Goal: Information Seeking & Learning: Learn about a topic

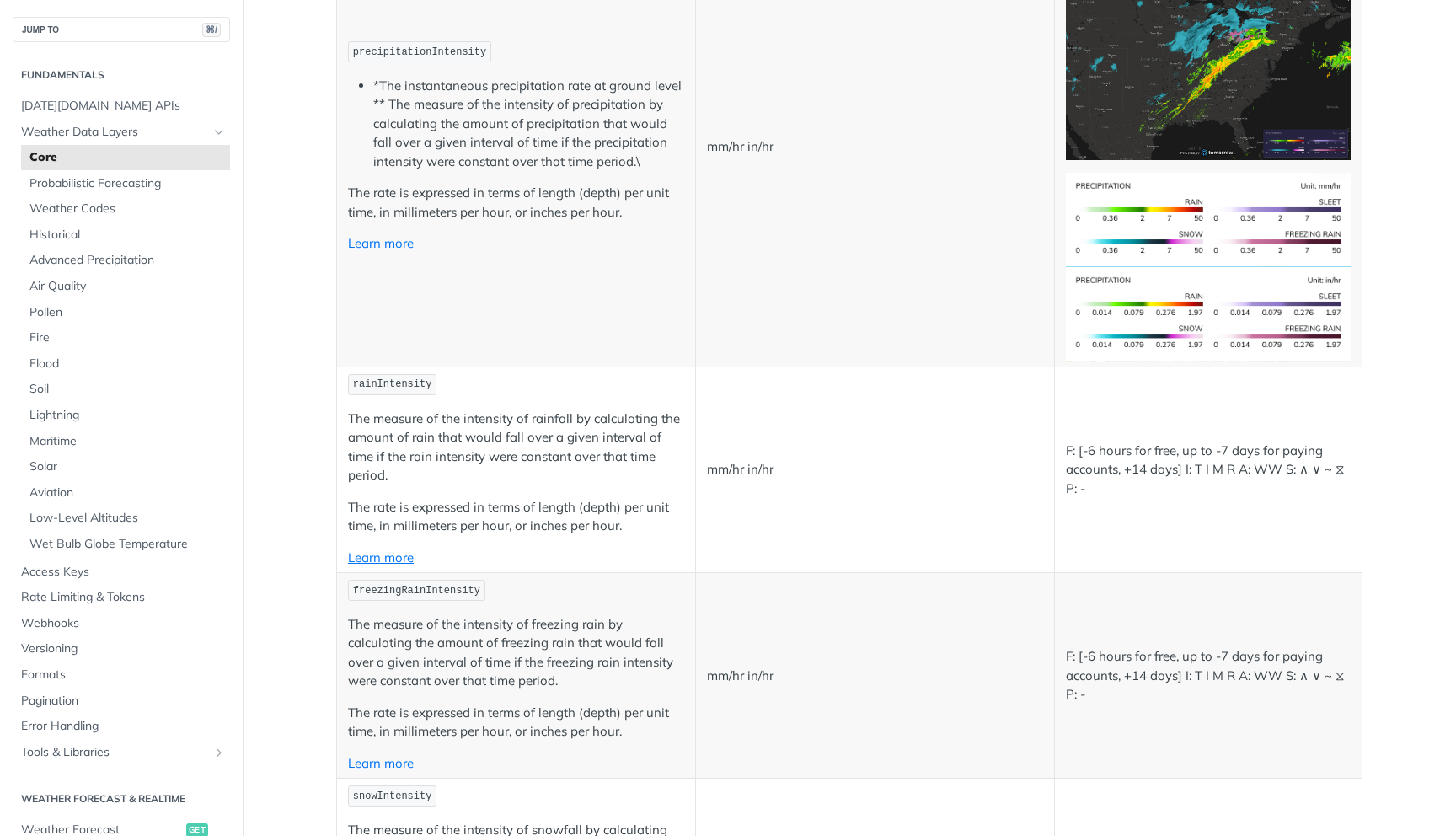
scroll to position [3125, 0]
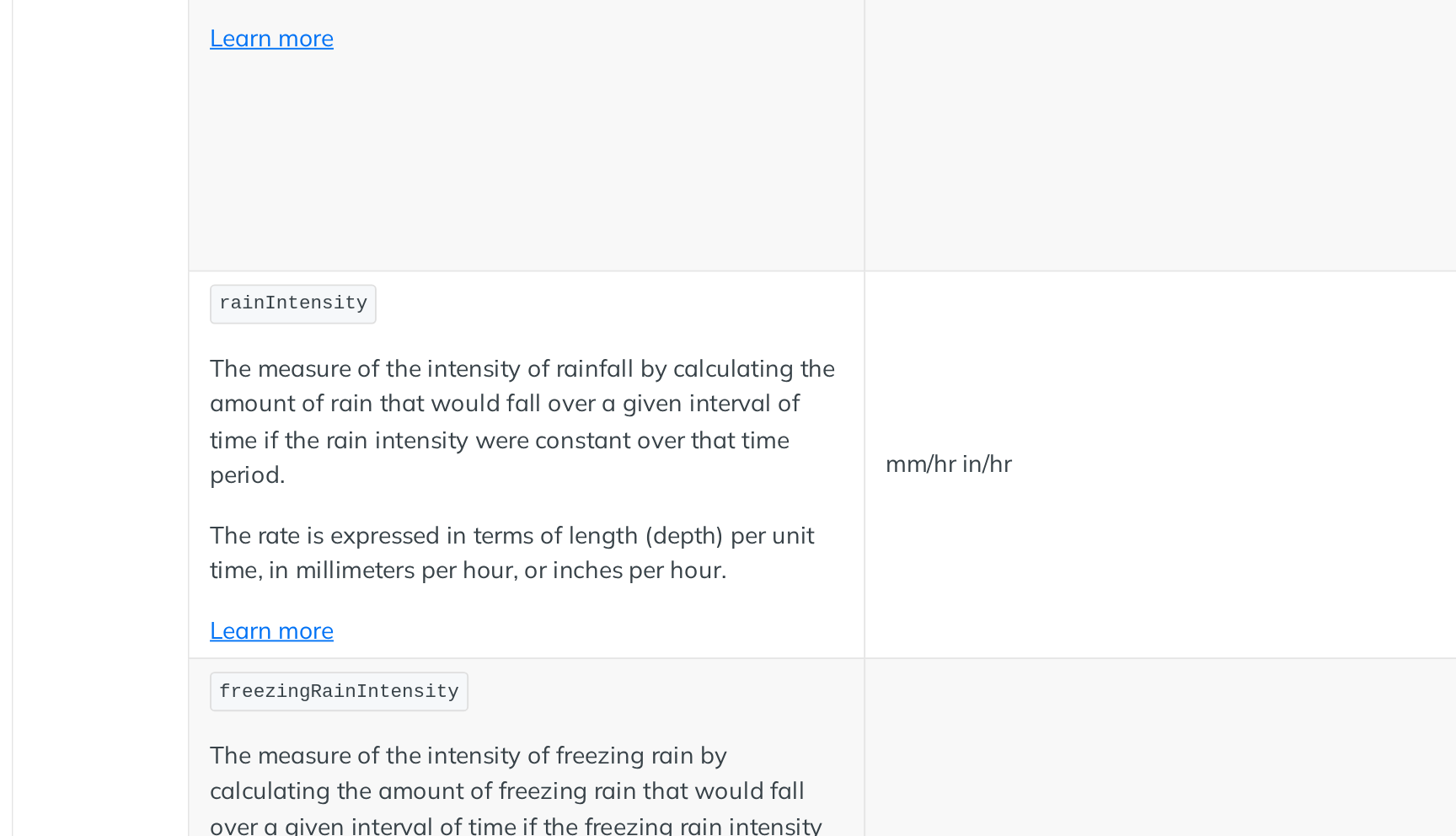
click at [529, 413] on p "The measure of the intensity of rainfall by calculating the amount of rain that…" at bounding box center [516, 442] width 336 height 76
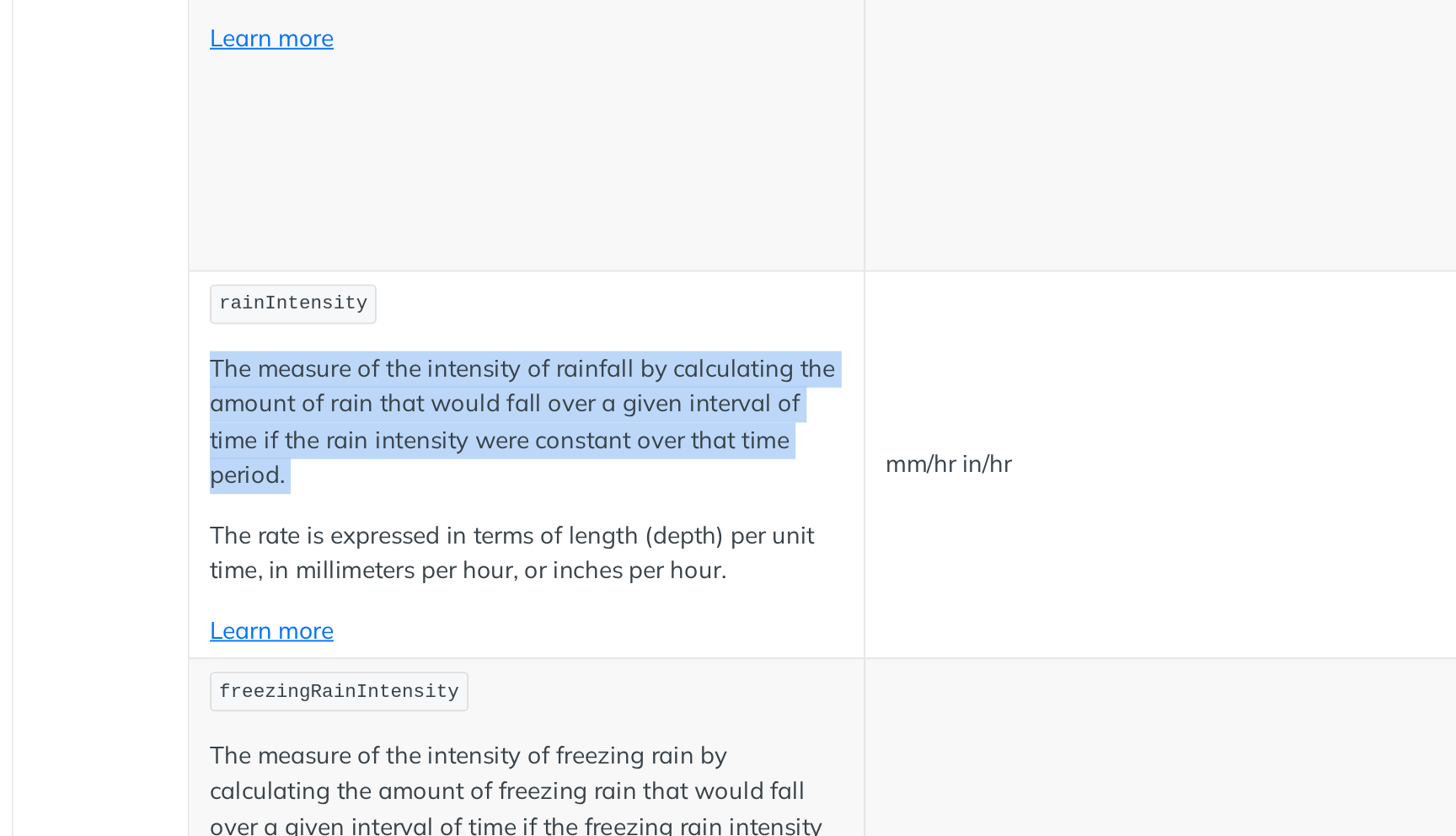
click at [529, 413] on p "The measure of the intensity of rainfall by calculating the amount of rain that…" at bounding box center [516, 442] width 336 height 76
click at [489, 435] on p "The measure of the intensity of rainfall by calculating the amount of rain that…" at bounding box center [516, 442] width 336 height 76
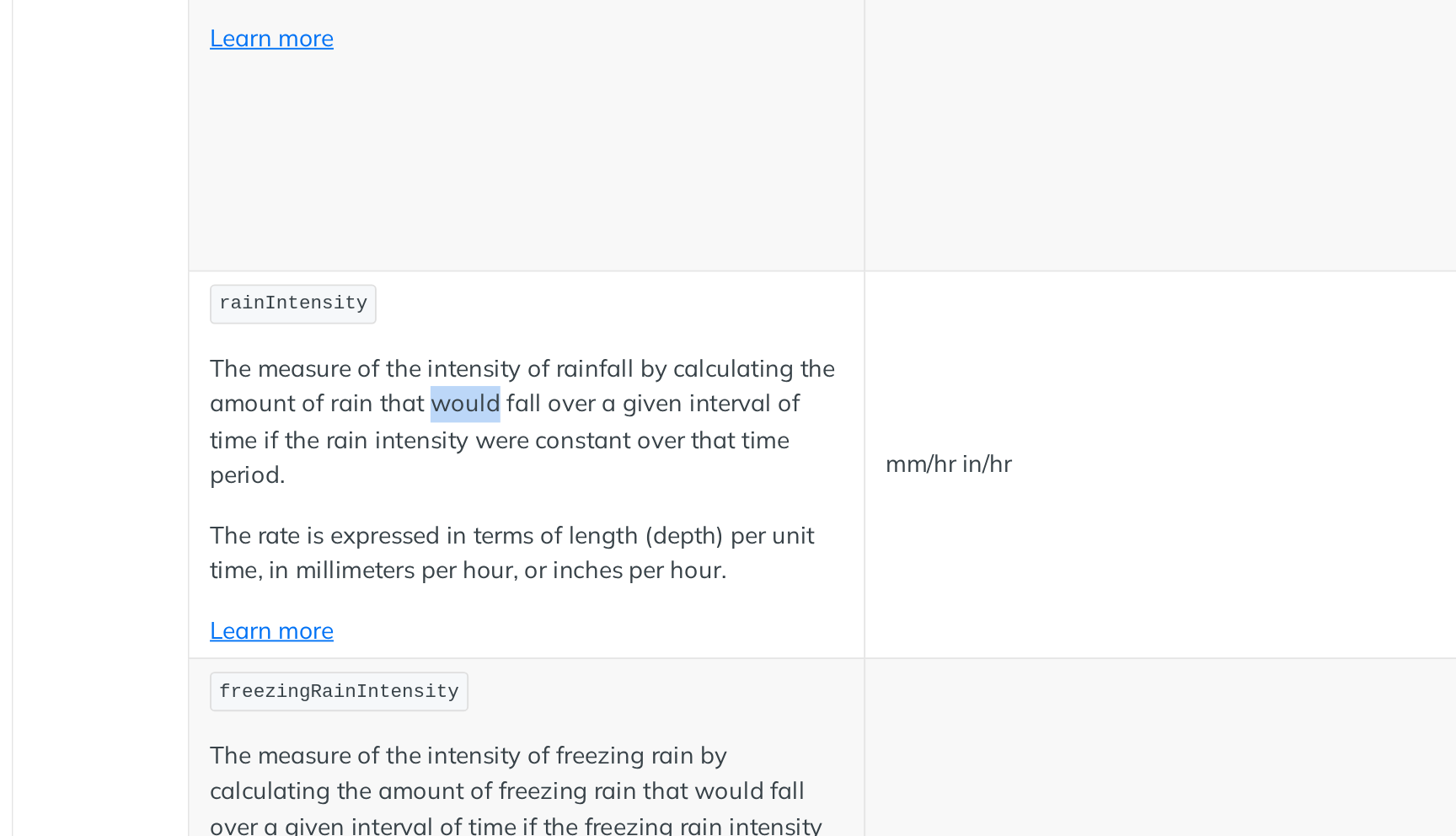
click at [489, 435] on p "The measure of the intensity of rainfall by calculating the amount of rain that…" at bounding box center [516, 442] width 336 height 76
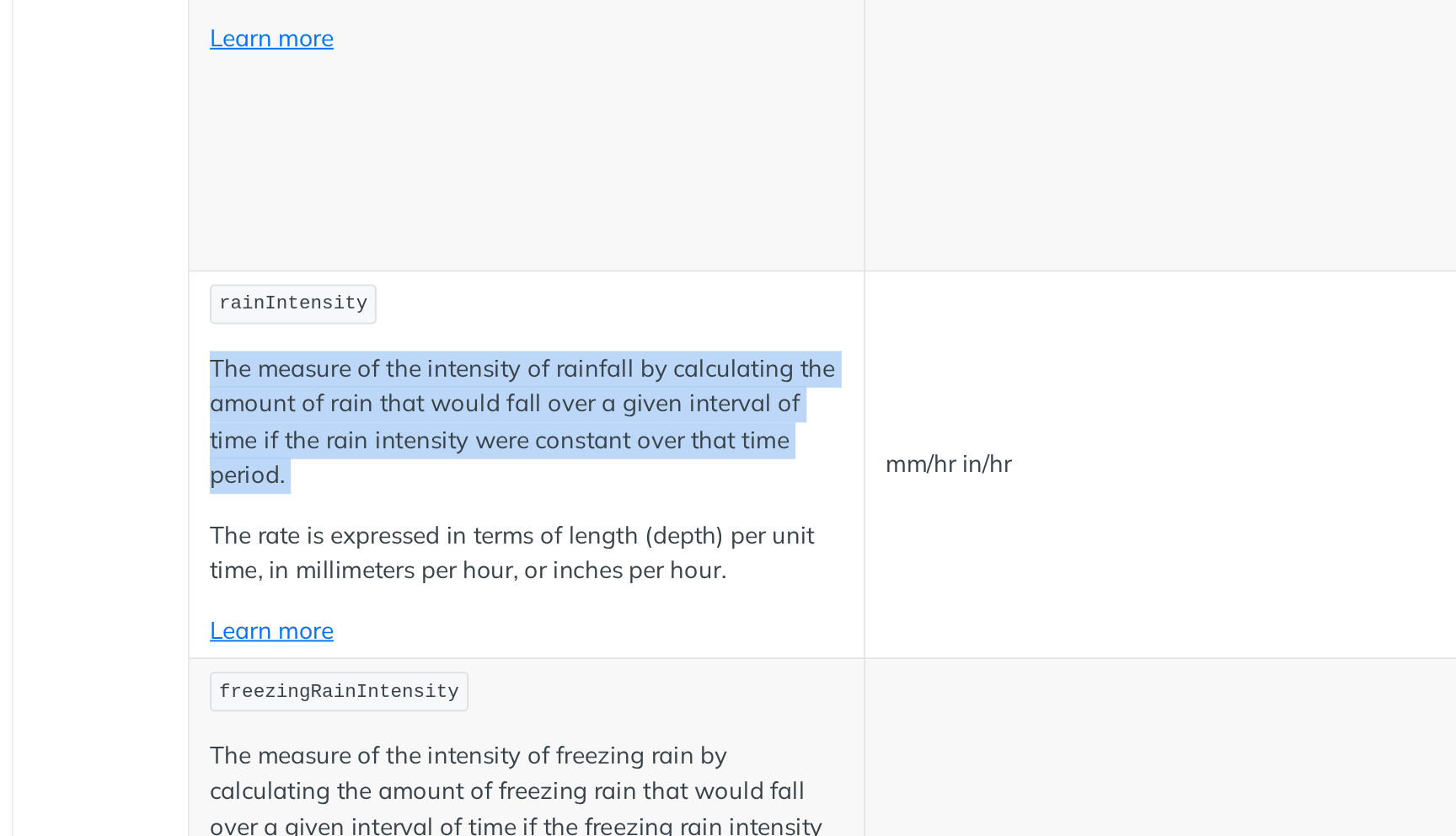
click at [489, 435] on p "The measure of the intensity of rainfall by calculating the amount of rain that…" at bounding box center [516, 442] width 336 height 76
click at [517, 447] on p "The measure of the intensity of rainfall by calculating the amount of rain that…" at bounding box center [516, 442] width 336 height 76
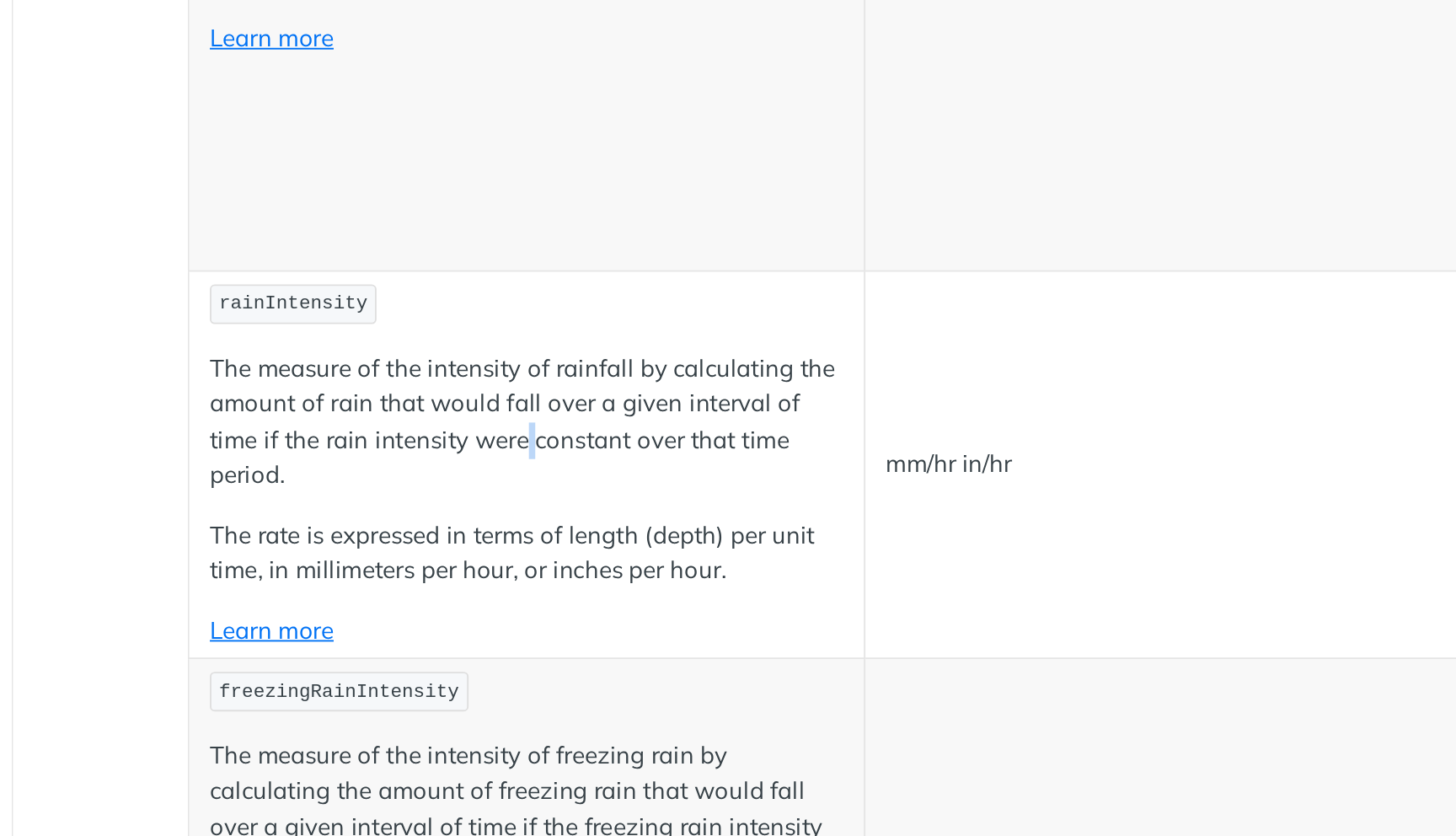
click at [517, 447] on p "The measure of the intensity of rainfall by calculating the amount of rain that…" at bounding box center [516, 442] width 336 height 76
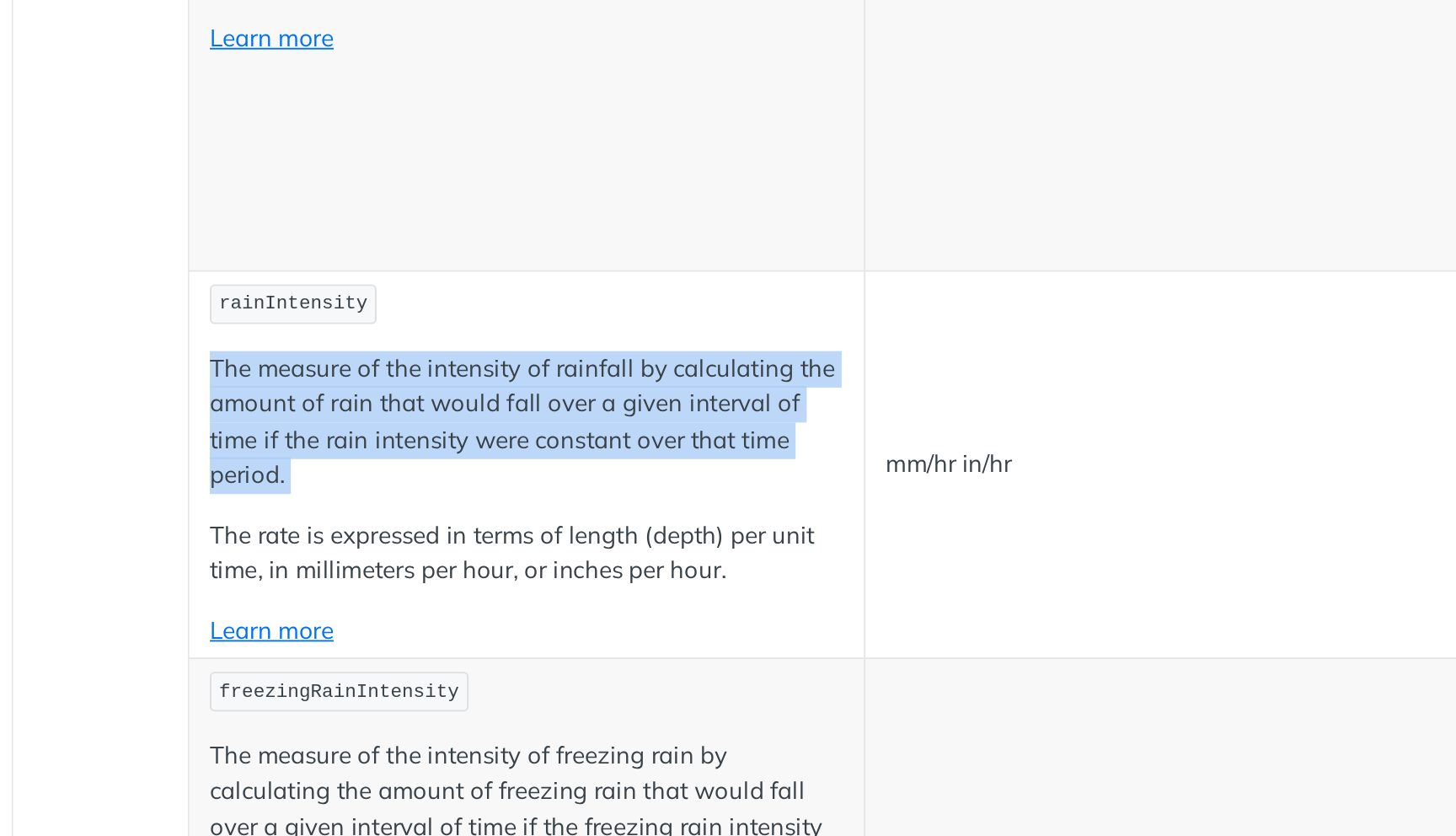
click at [517, 447] on p "The measure of the intensity of rainfall by calculating the amount of rain that…" at bounding box center [516, 442] width 336 height 76
click at [503, 456] on p "The measure of the intensity of rainfall by calculating the amount of rain that…" at bounding box center [516, 442] width 336 height 76
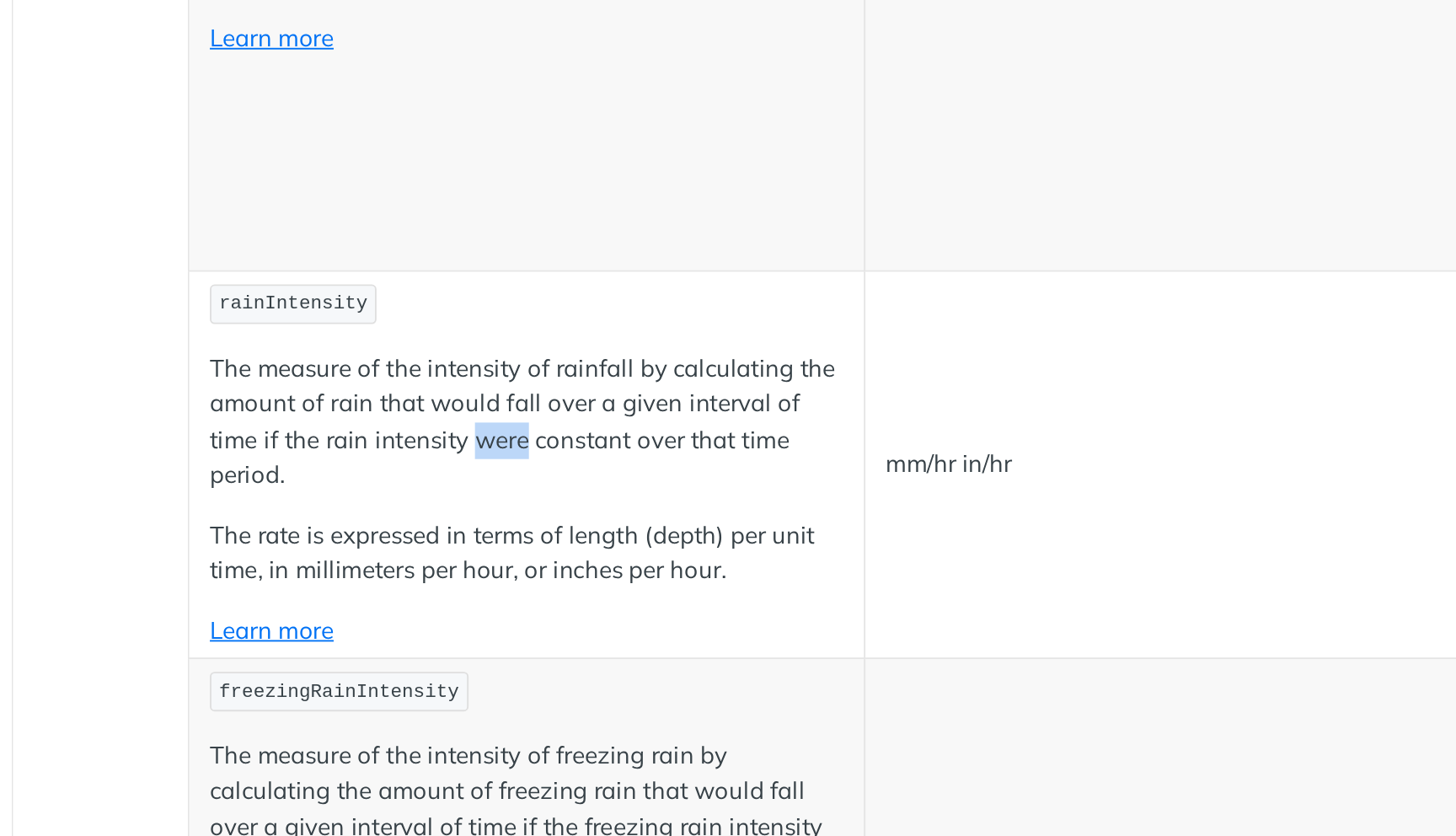
click at [503, 456] on p "The measure of the intensity of rainfall by calculating the amount of rain that…" at bounding box center [516, 442] width 336 height 76
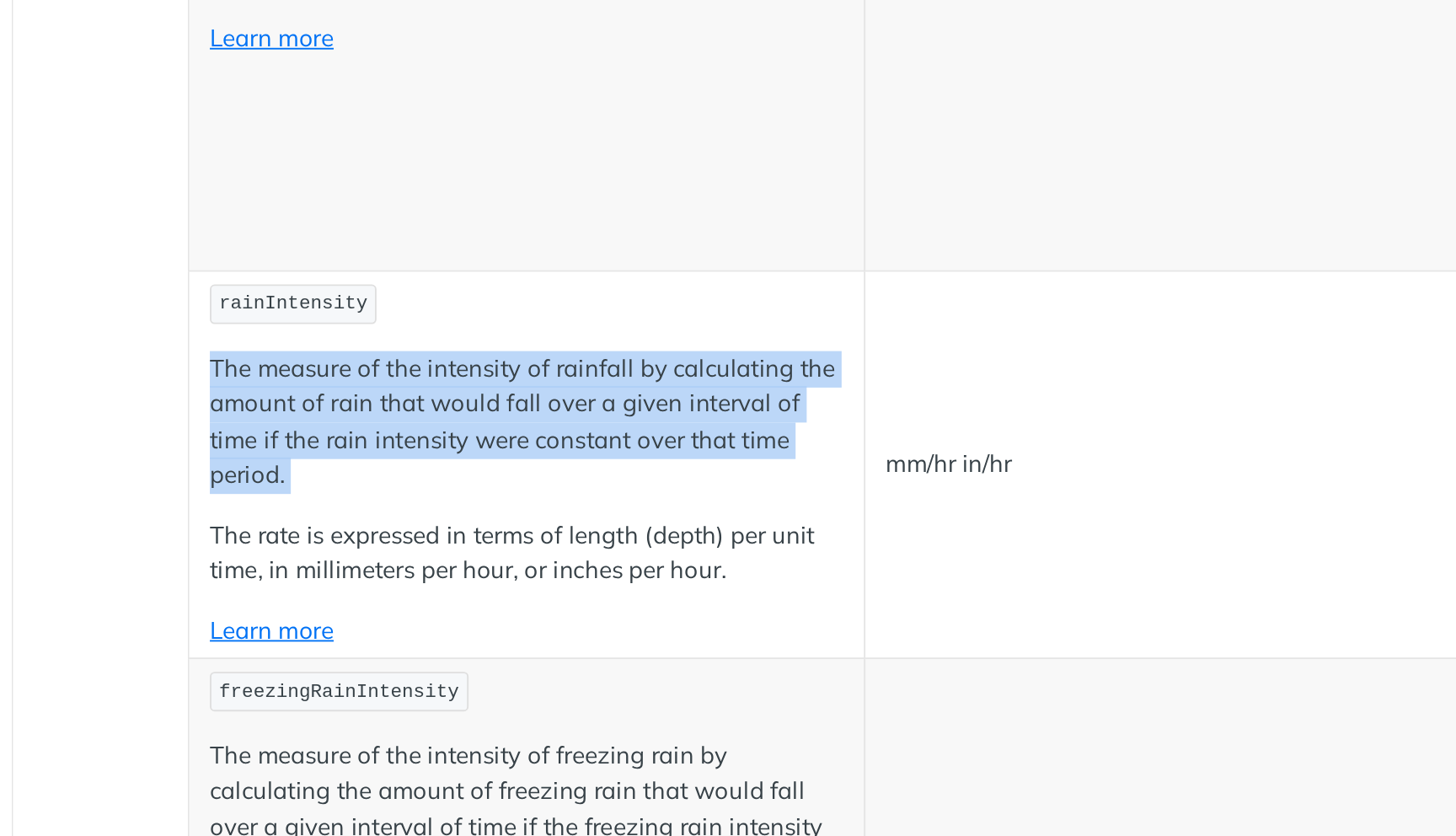
click at [503, 456] on p "The measure of the intensity of rainfall by calculating the amount of rain that…" at bounding box center [516, 442] width 336 height 76
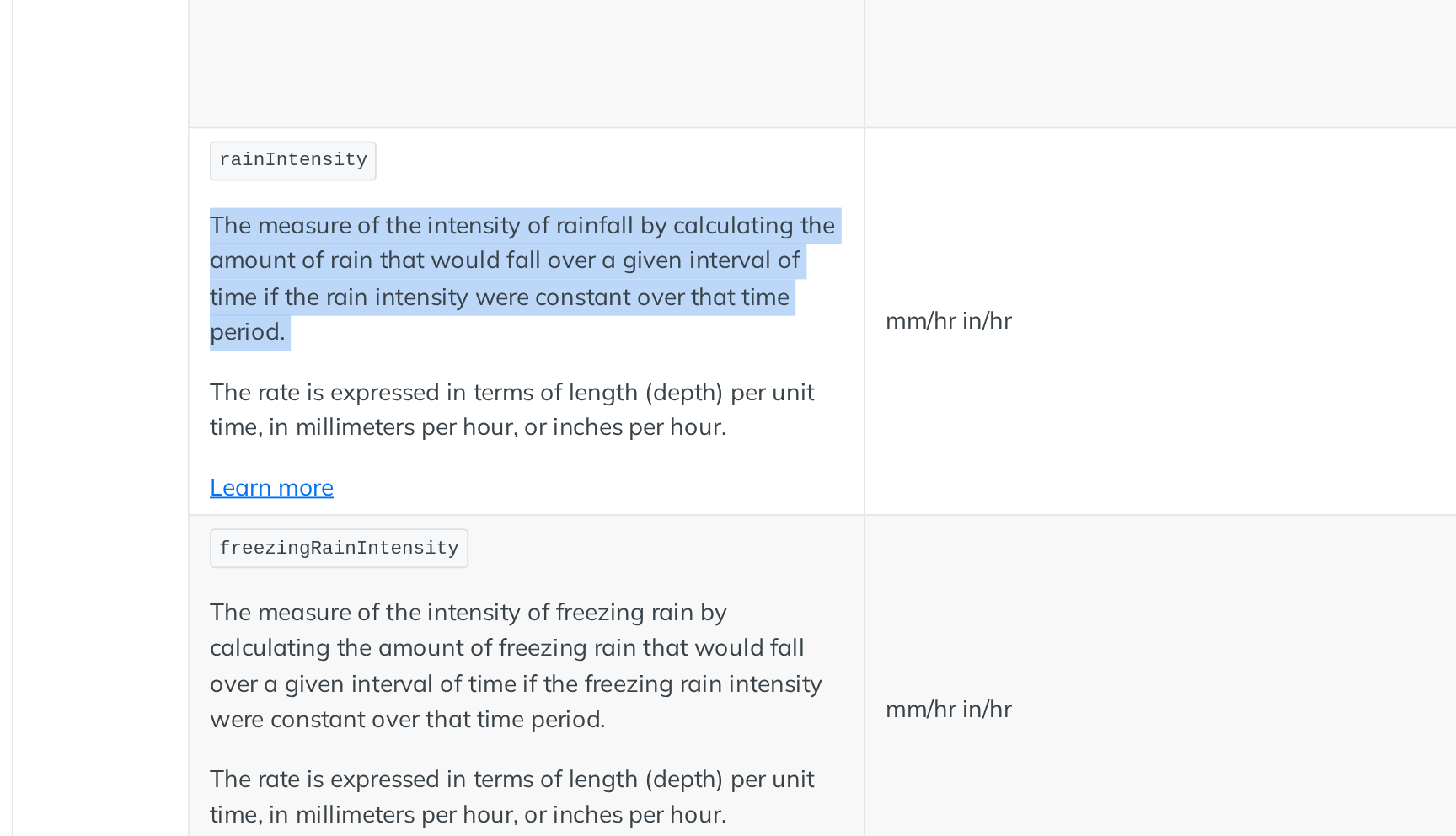
scroll to position [3212, 0]
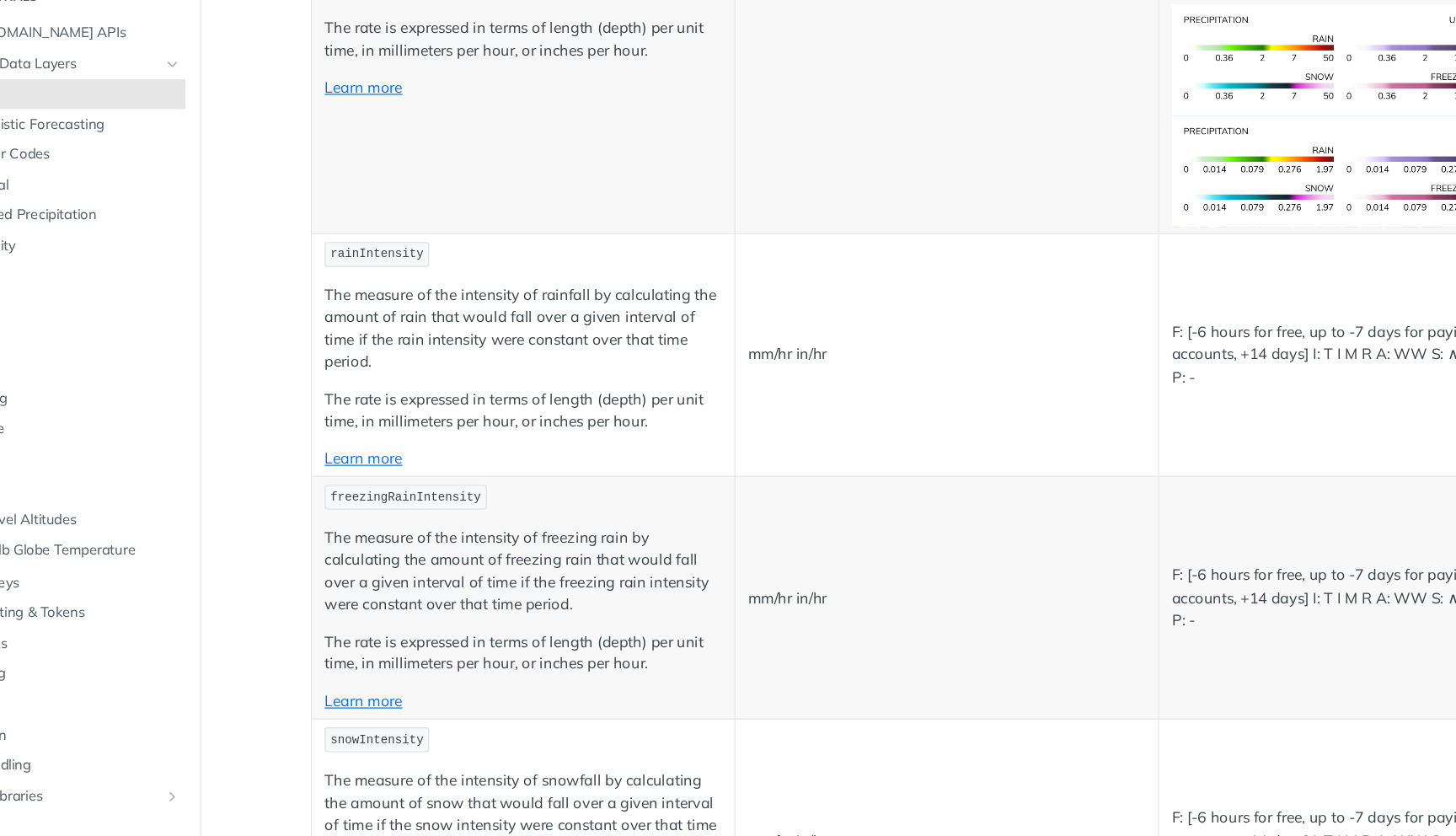
click at [600, 426] on p "The rate is expressed in terms of length (depth) per unit time, in millimeters …" at bounding box center [516, 426] width 336 height 38
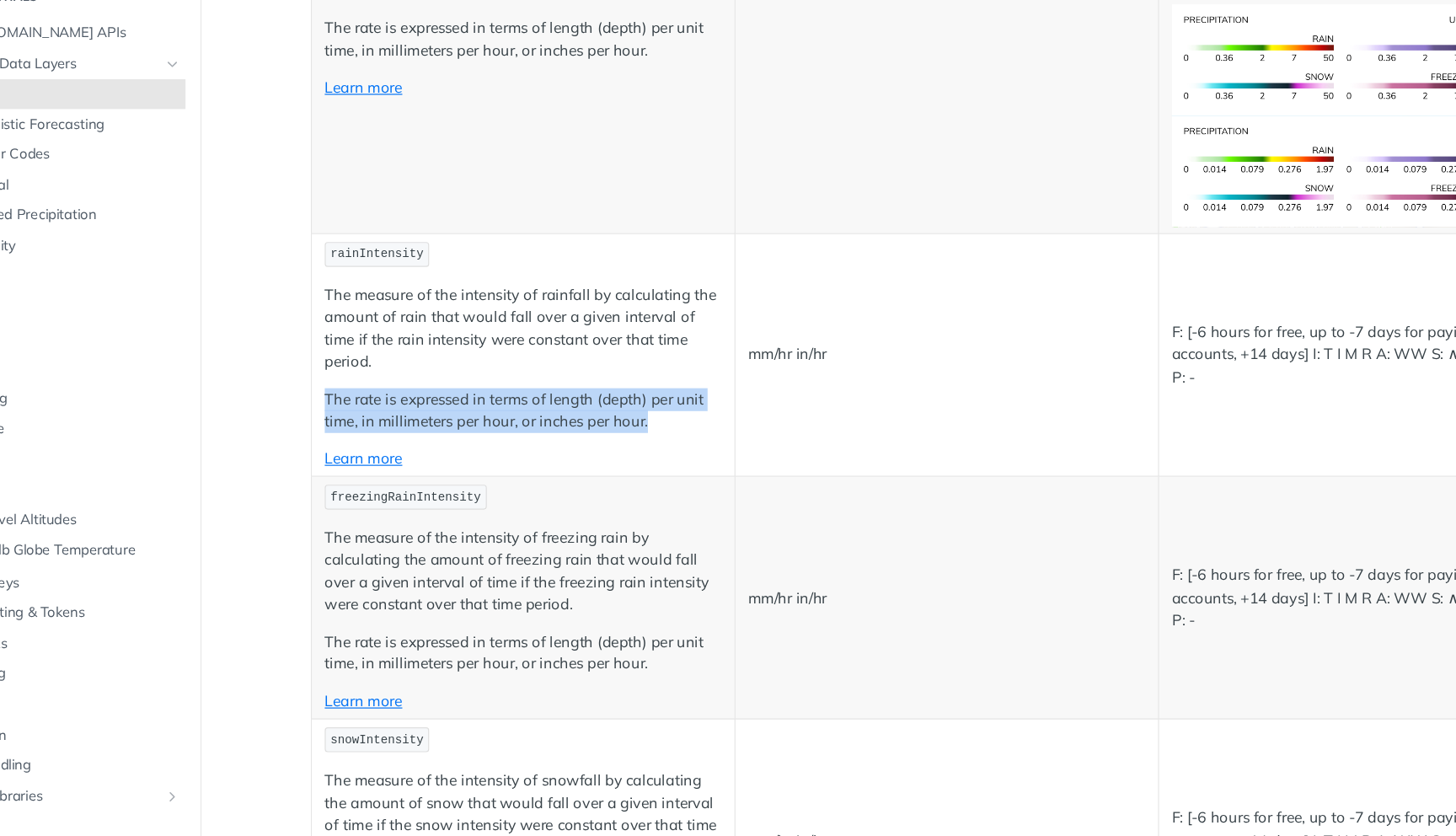
click at [600, 426] on p "The rate is expressed in terms of length (depth) per unit time, in millimeters …" at bounding box center [516, 426] width 336 height 38
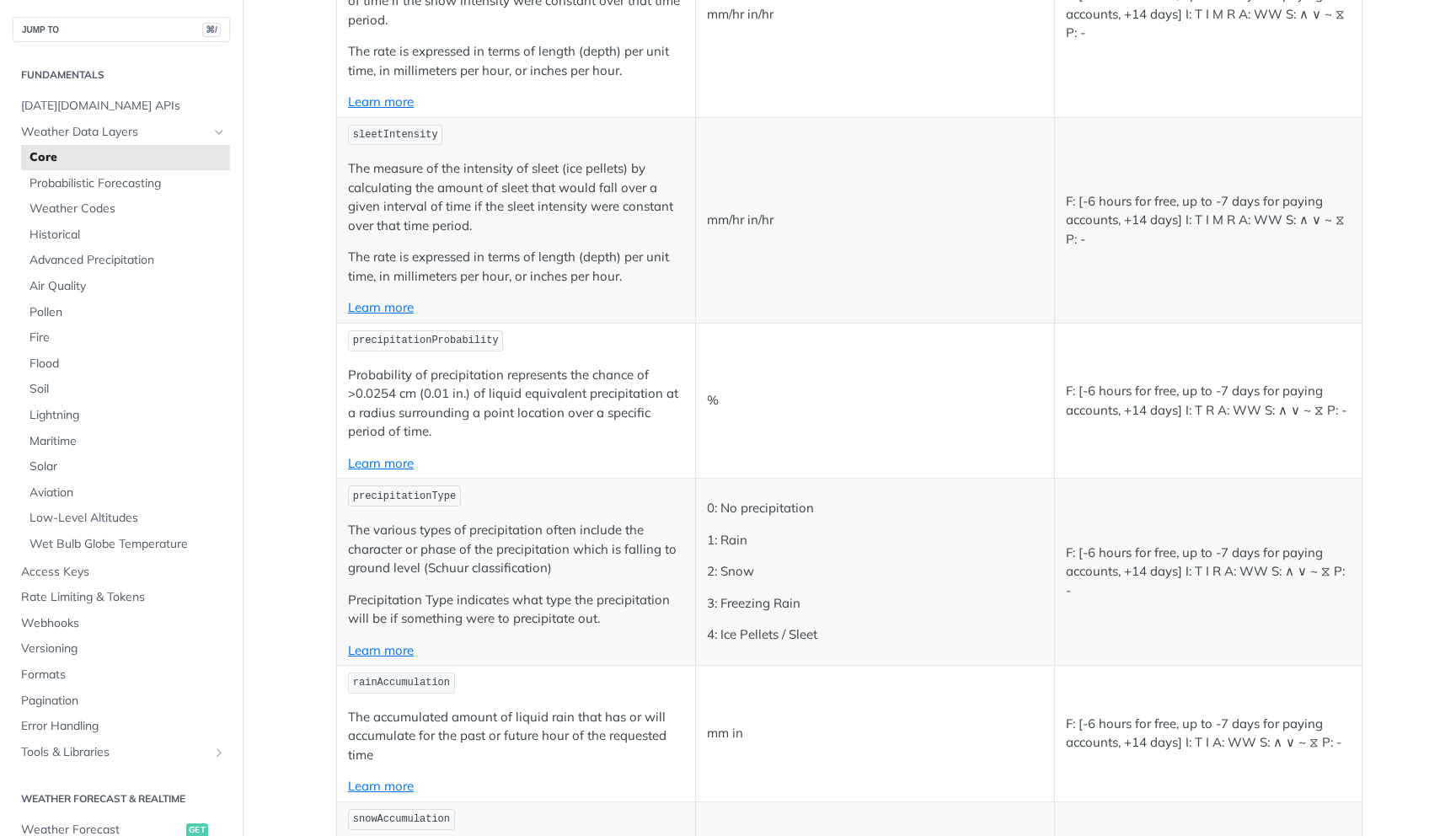
scroll to position [4074, 0]
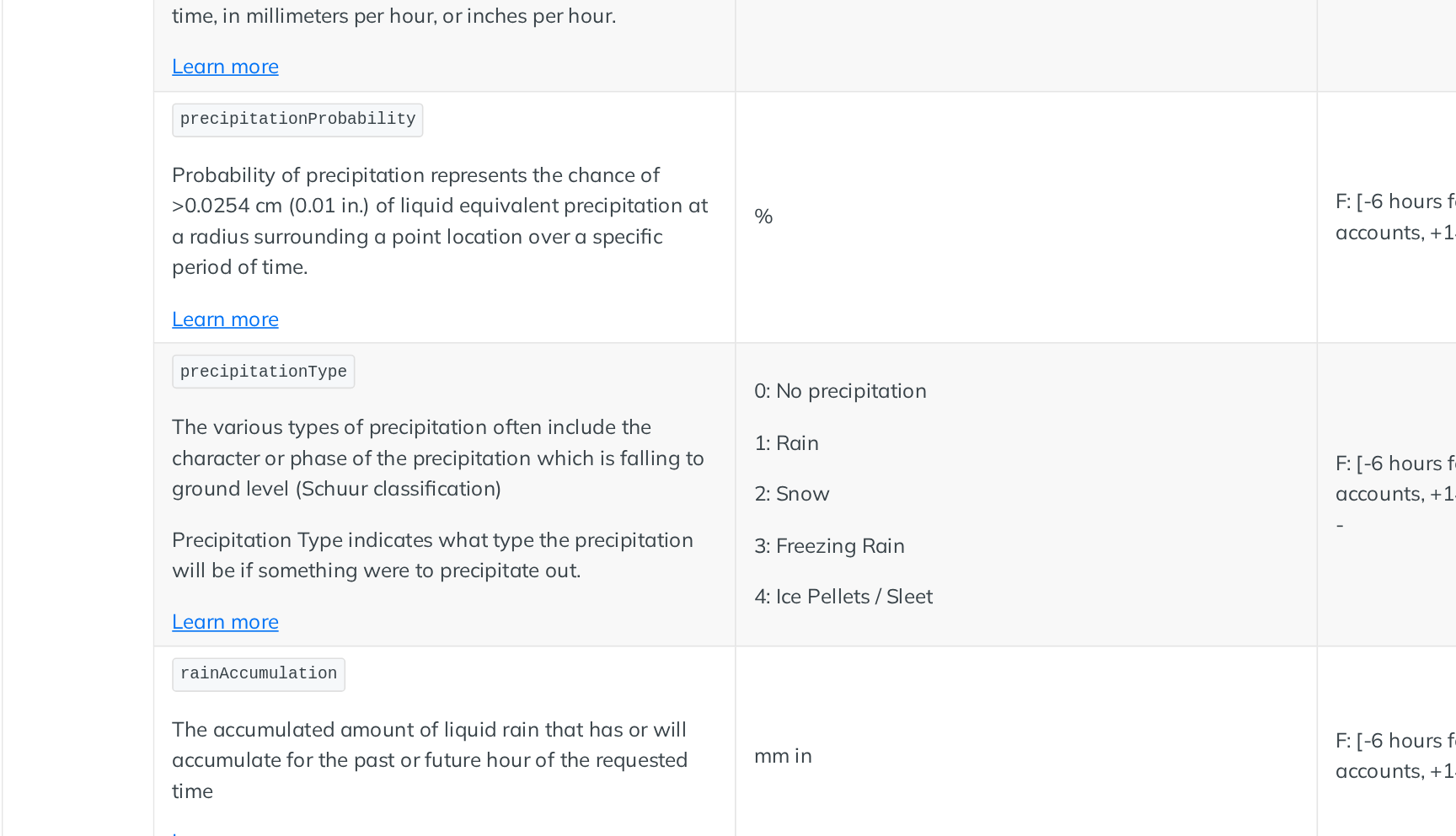
click at [417, 415] on span "precipitationType" at bounding box center [404, 409] width 103 height 12
copy span "precipitationType"
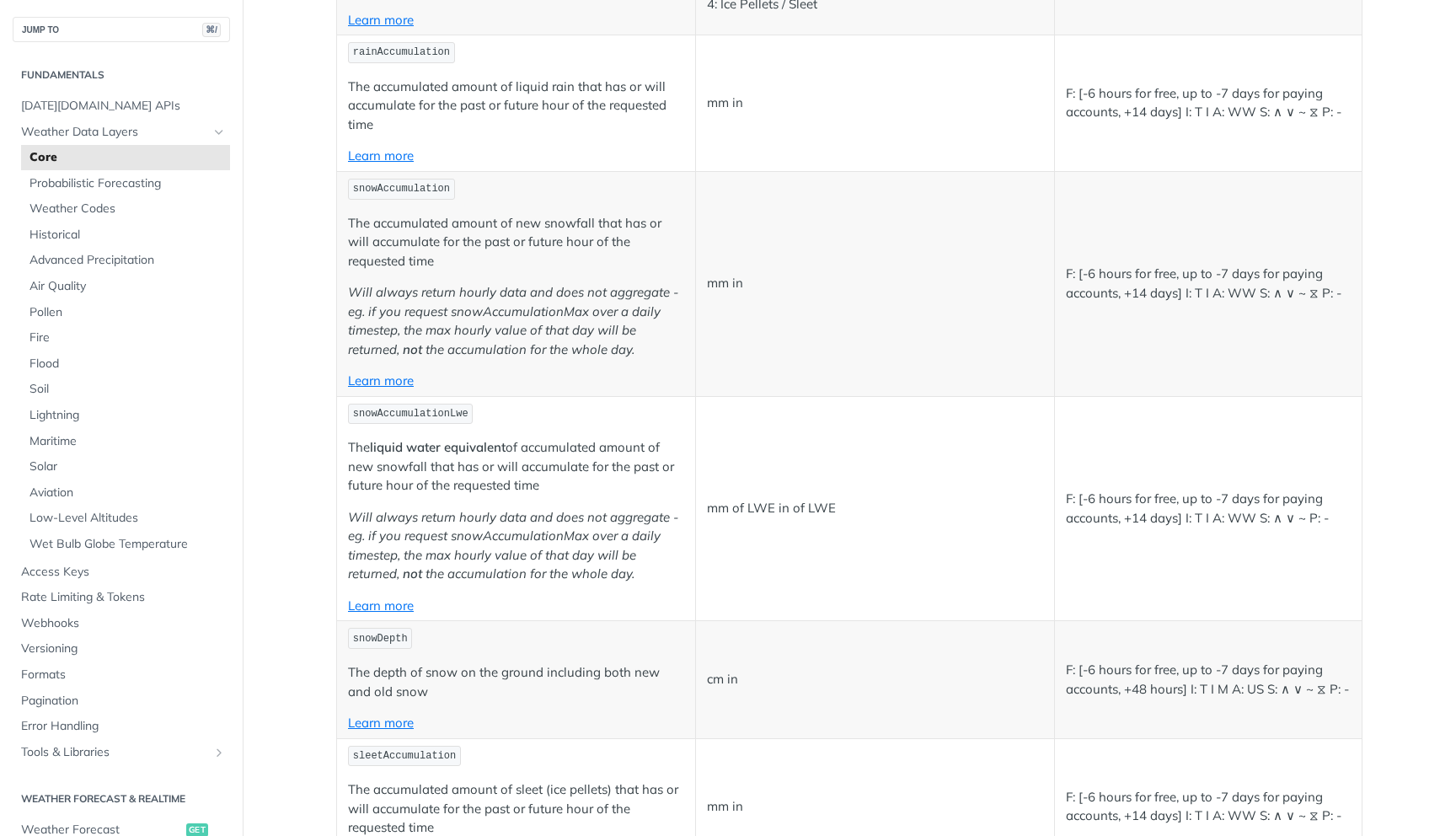
scroll to position [4673, 0]
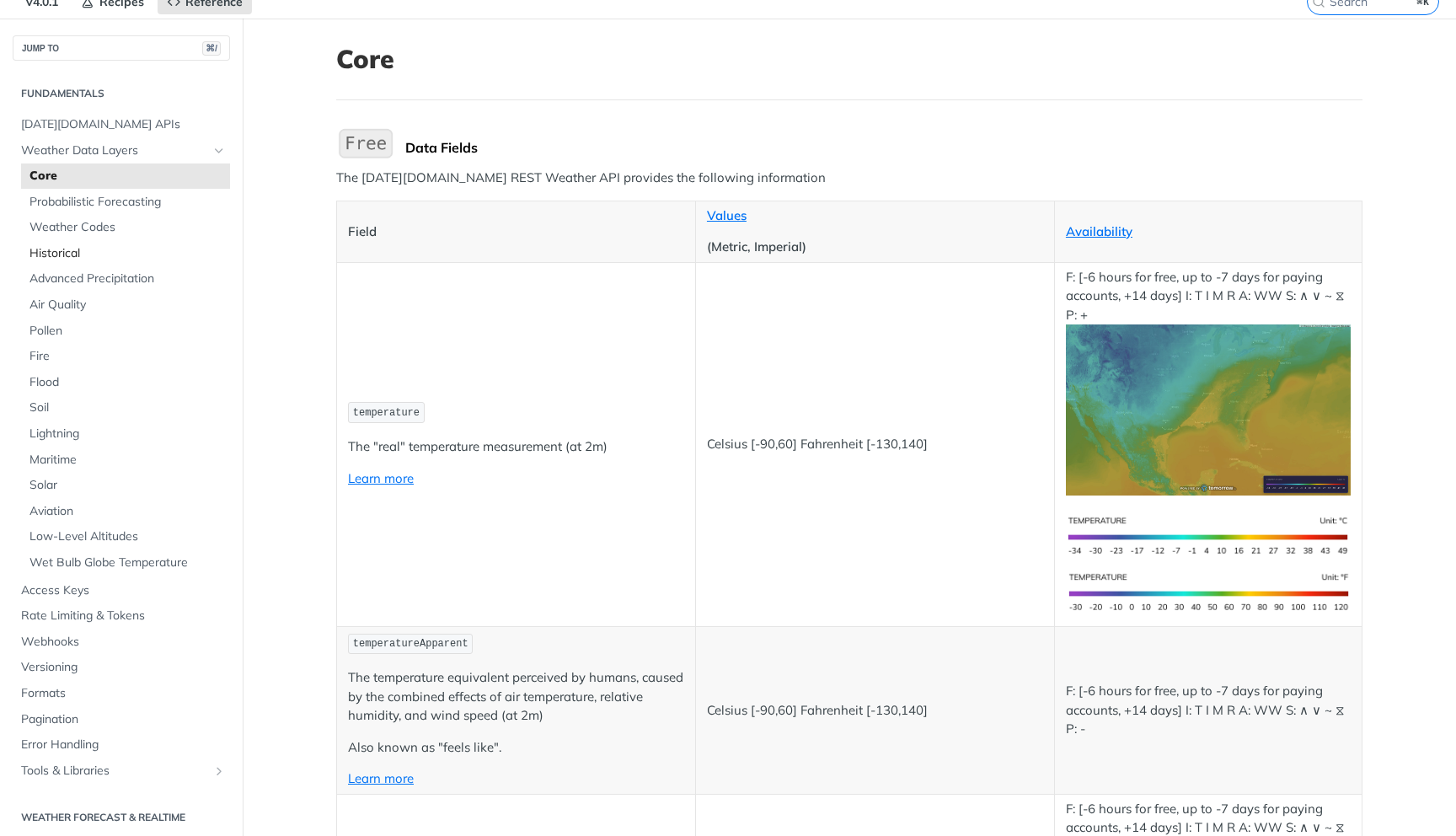
click at [62, 259] on span "Historical" at bounding box center [127, 253] width 196 height 17
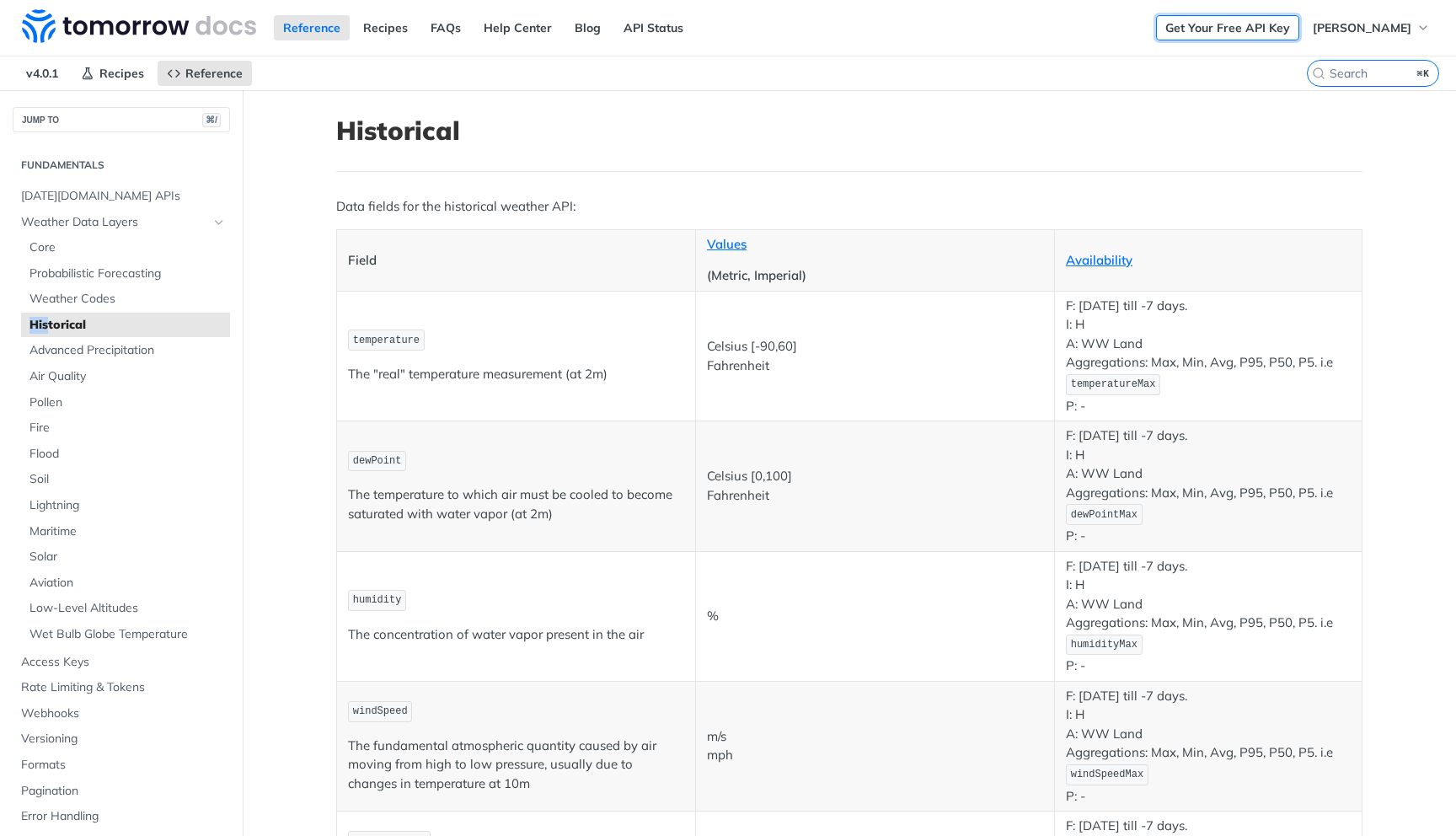
click at [1205, 28] on link "Get Your Free API Key" at bounding box center [1227, 28] width 143 height 25
